Goal: Find specific page/section: Find specific page/section

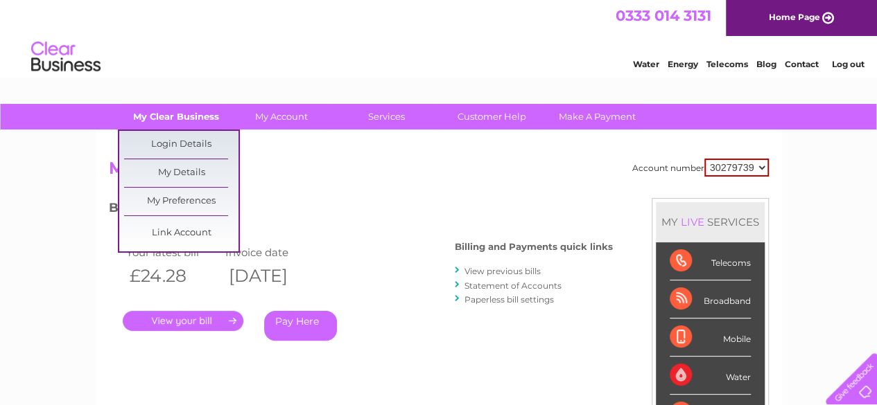
click at [182, 113] on link "My Clear Business" at bounding box center [176, 117] width 114 height 26
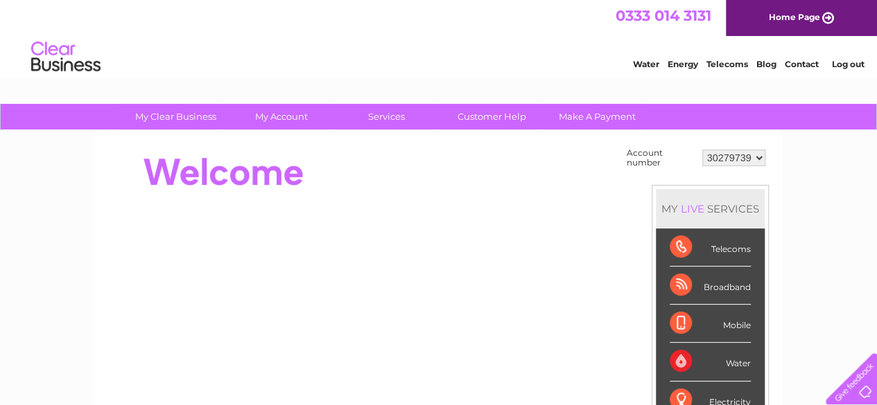
scroll to position [69, 0]
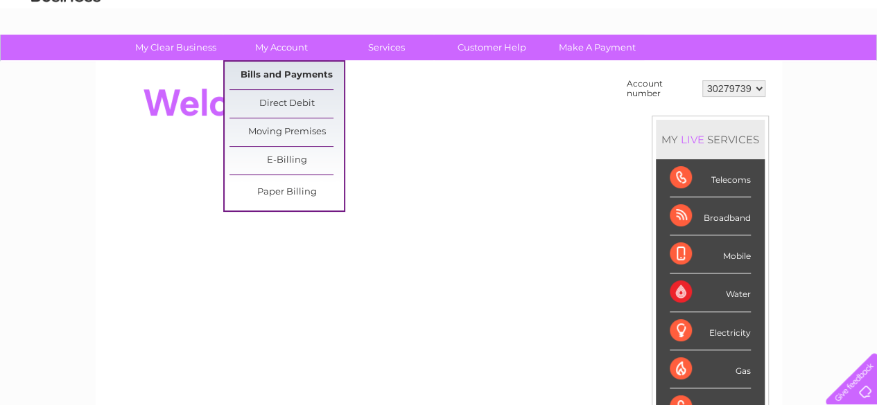
click at [274, 71] on link "Bills and Payments" at bounding box center [286, 76] width 114 height 28
